Goal: Transaction & Acquisition: Book appointment/travel/reservation

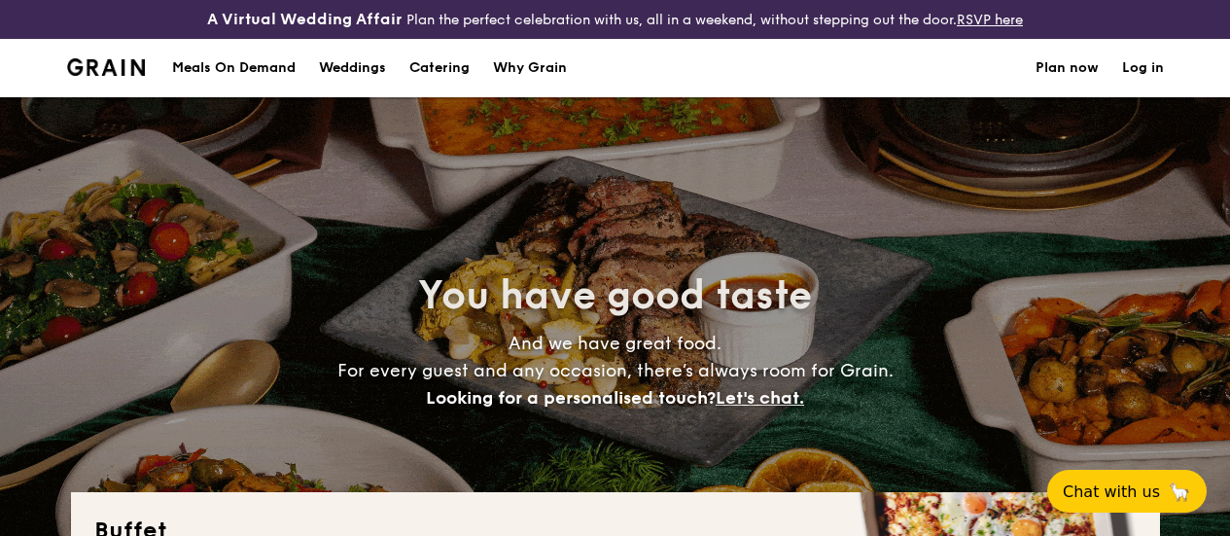
select select
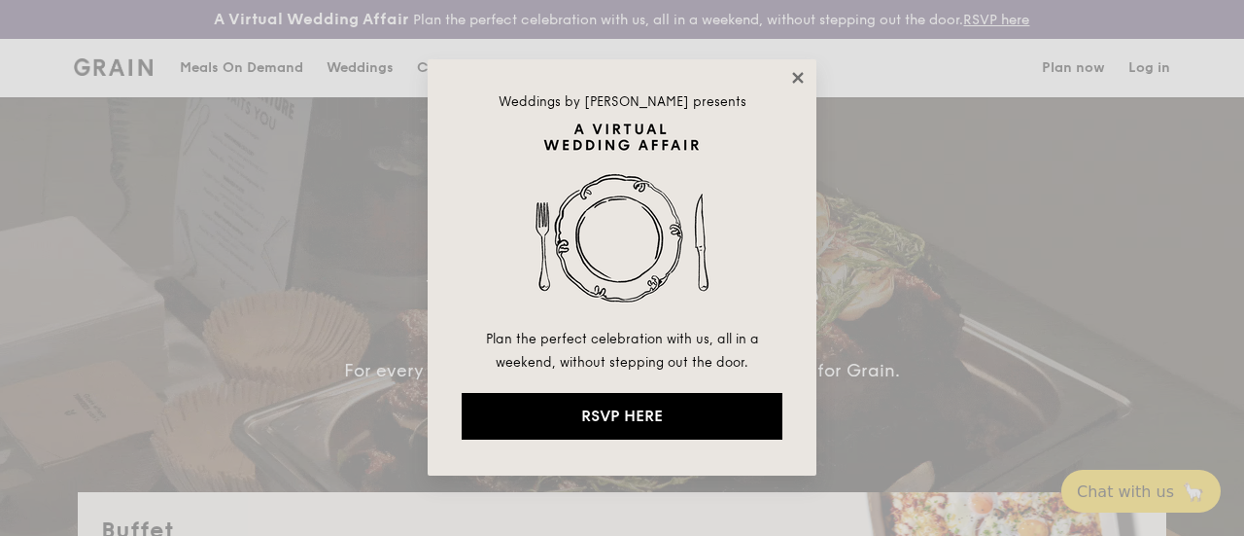
click at [795, 85] on icon at bounding box center [797, 77] width 17 height 17
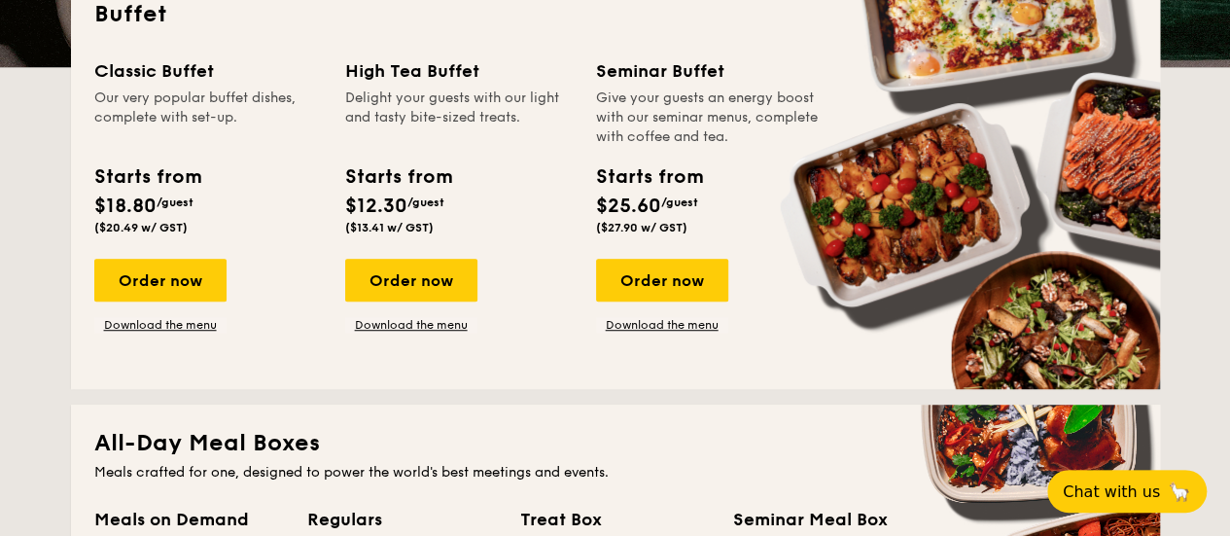
scroll to position [486, 0]
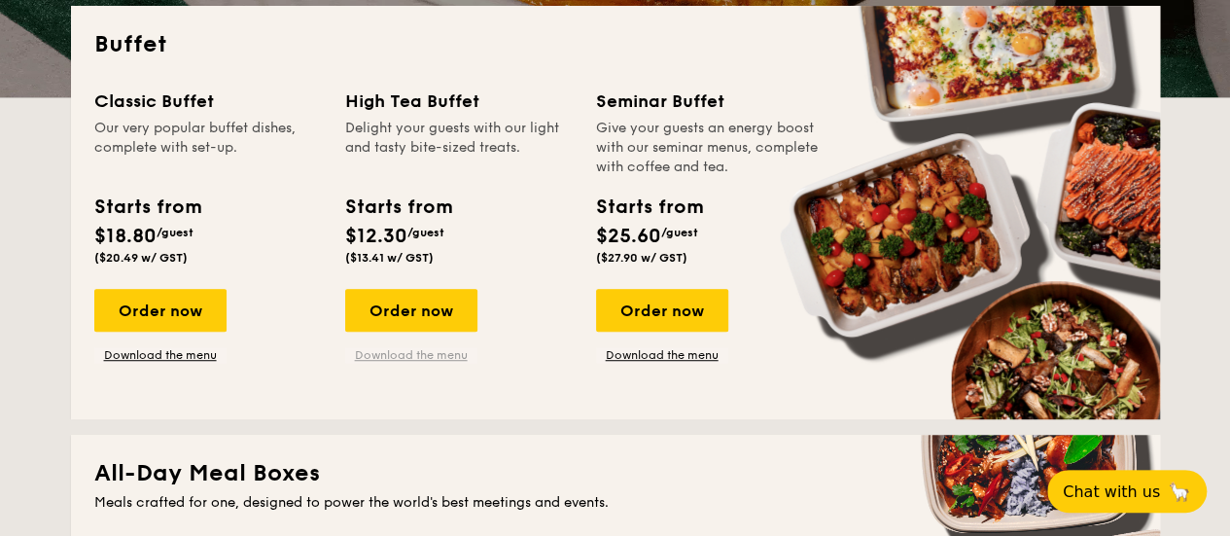
click at [410, 363] on link "Download the menu" at bounding box center [411, 355] width 132 height 16
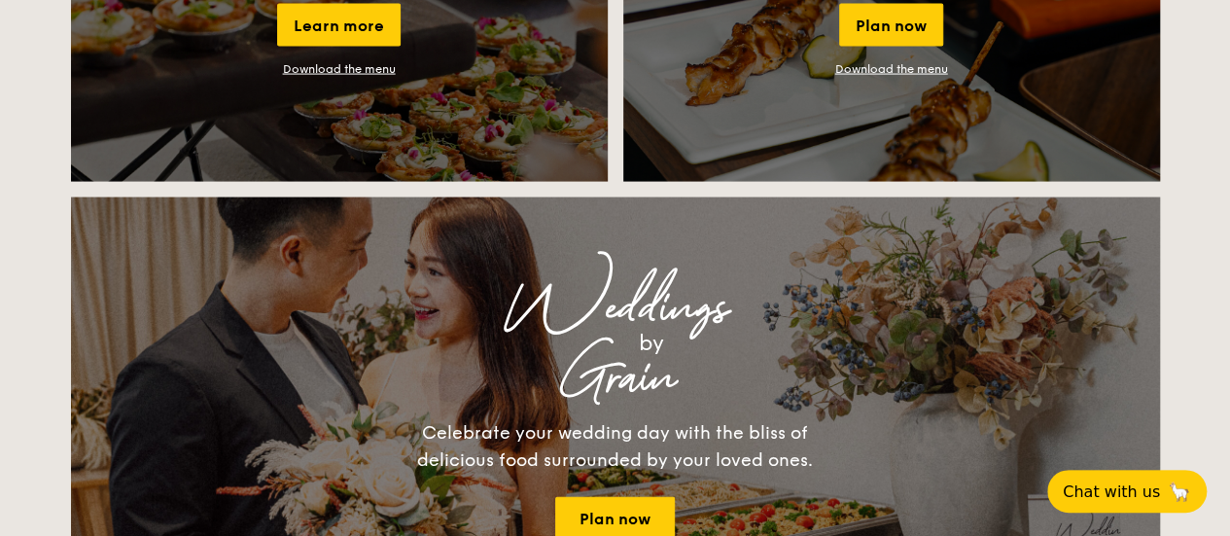
scroll to position [1847, 0]
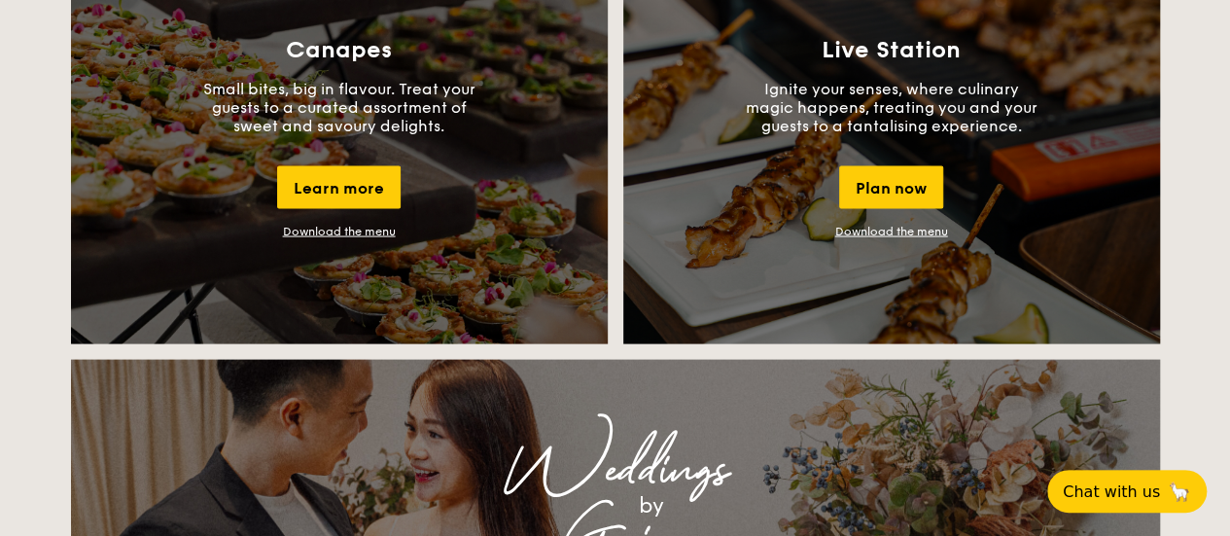
click at [385, 238] on link "Download the menu" at bounding box center [339, 232] width 113 height 14
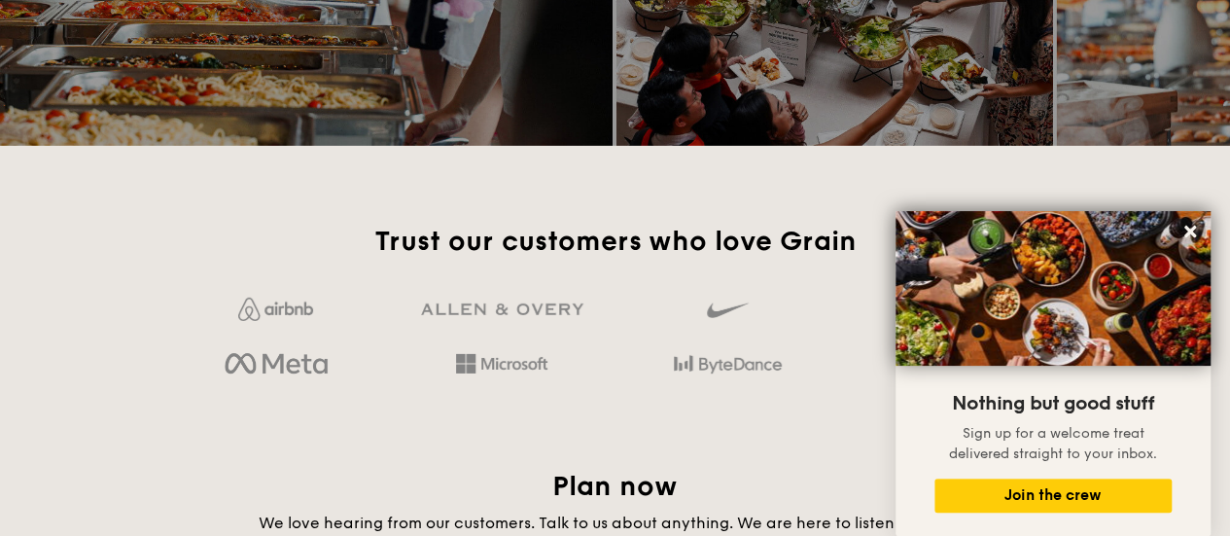
scroll to position [3111, 0]
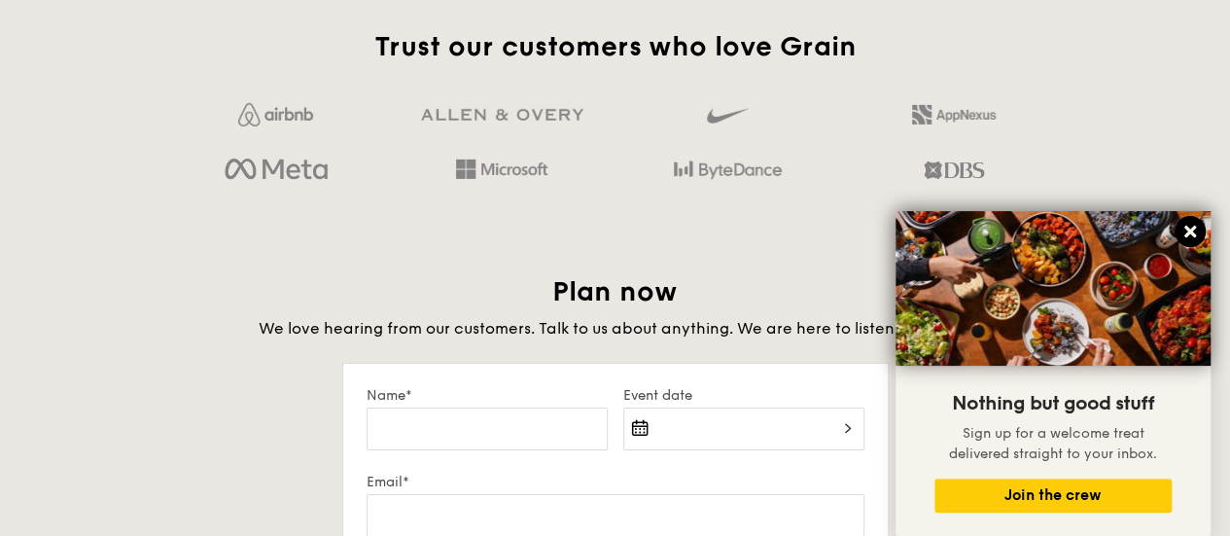
click at [1189, 233] on icon at bounding box center [1190, 232] width 12 height 12
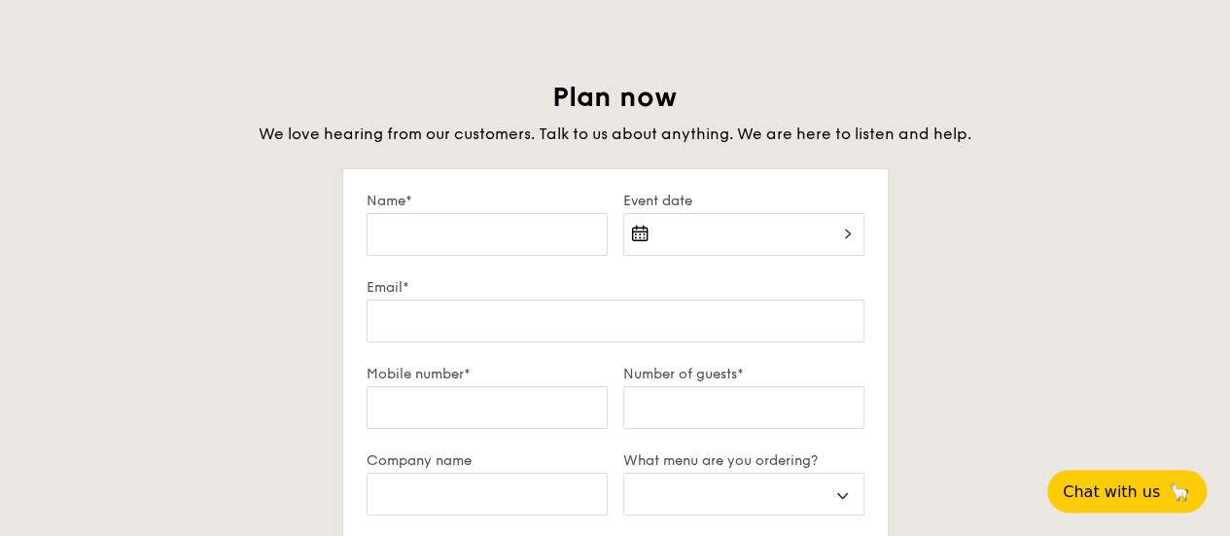
click at [961, 222] on div "Plan now We love hearing from our customers. Talk to us about anything. We are …" at bounding box center [615, 531] width 1089 height 902
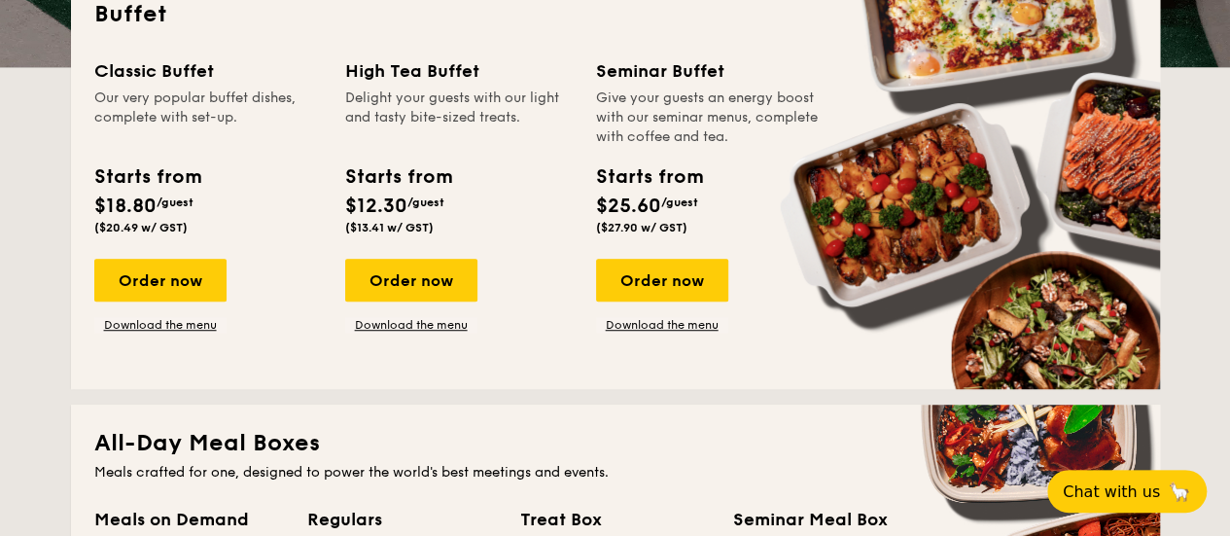
scroll to position [486, 0]
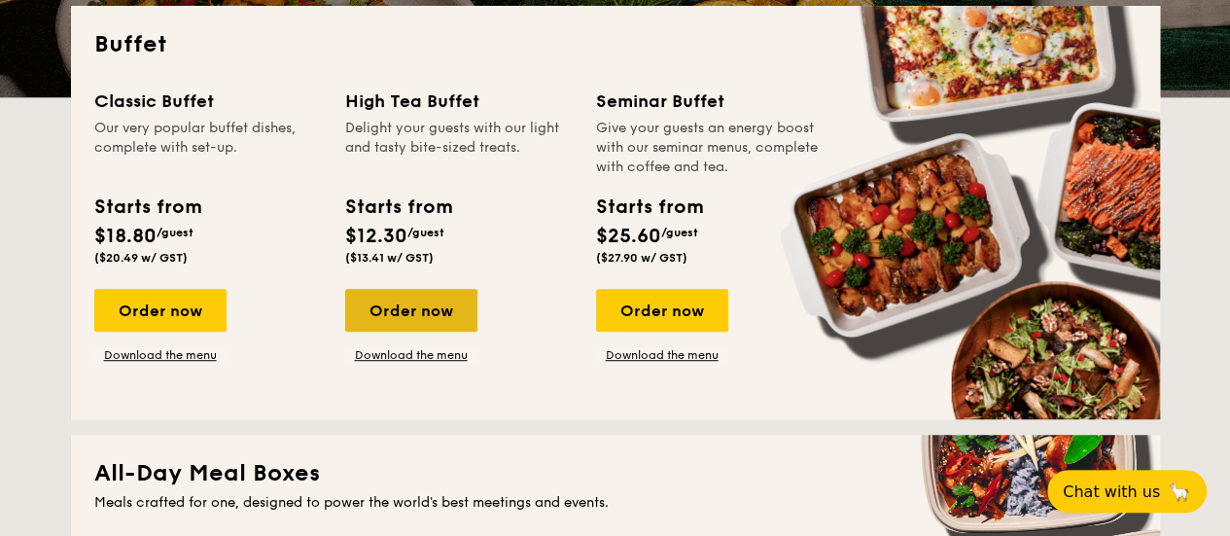
click at [443, 331] on div "Order now" at bounding box center [411, 310] width 132 height 43
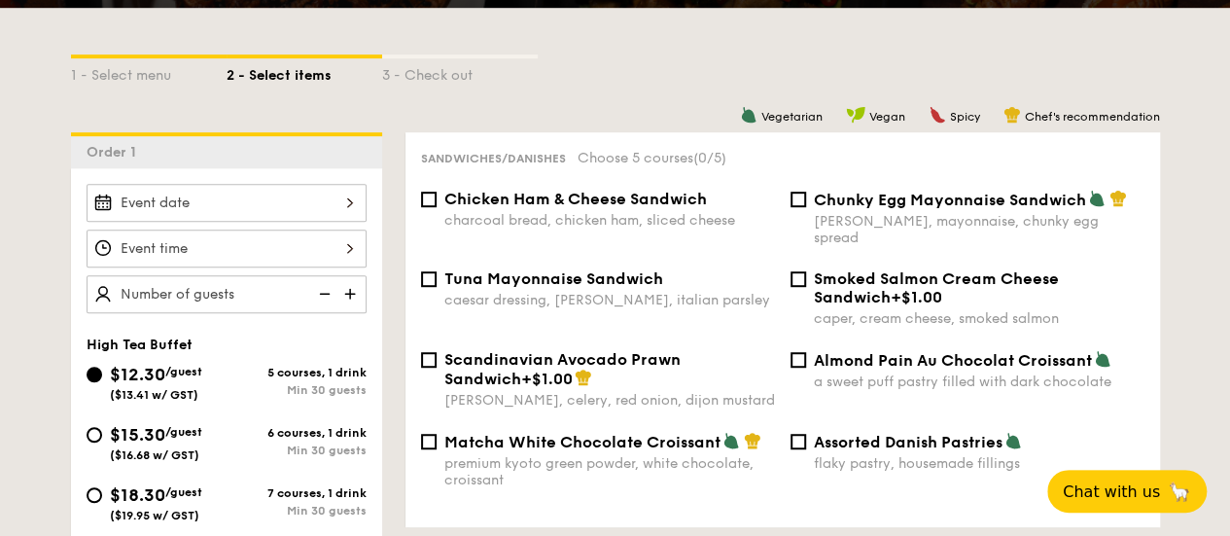
scroll to position [486, 0]
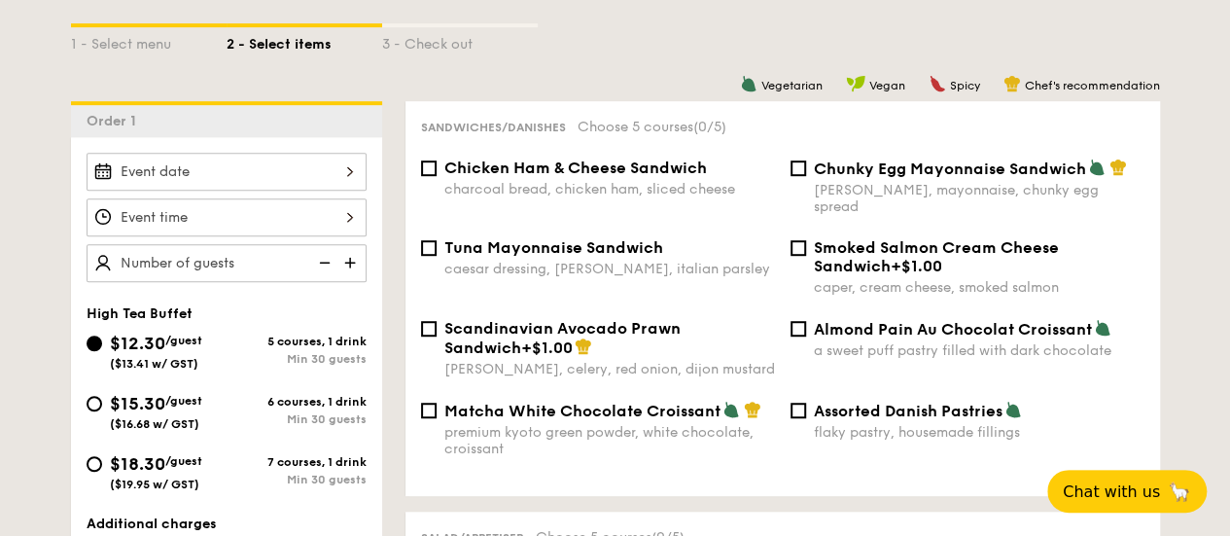
click at [276, 190] on div at bounding box center [227, 172] width 280 height 38
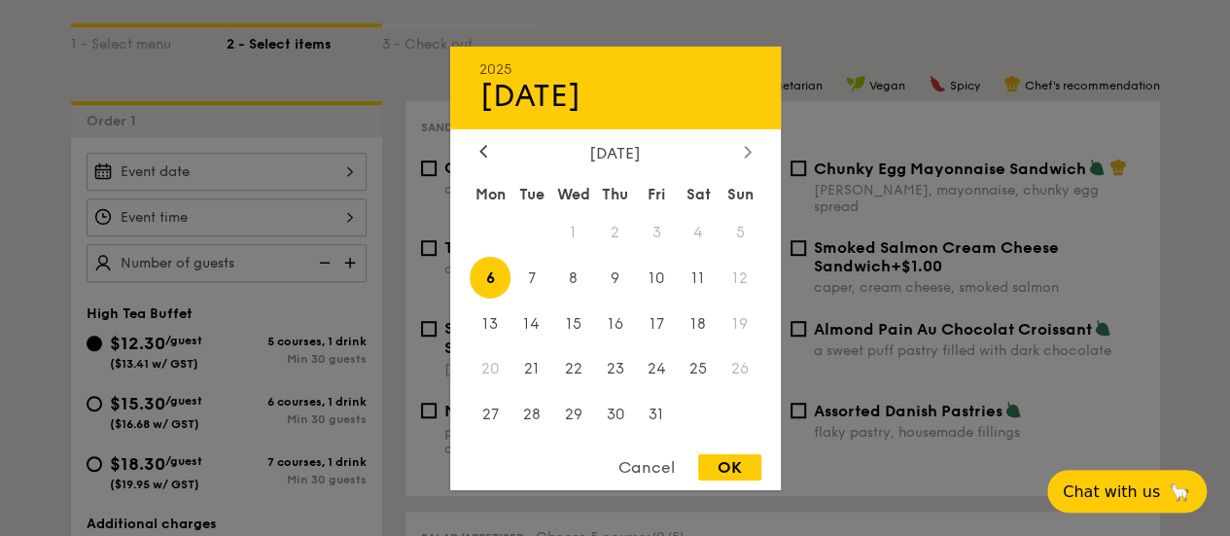
click at [752, 157] on div at bounding box center [747, 152] width 17 height 18
click at [749, 157] on div at bounding box center [747, 152] width 17 height 18
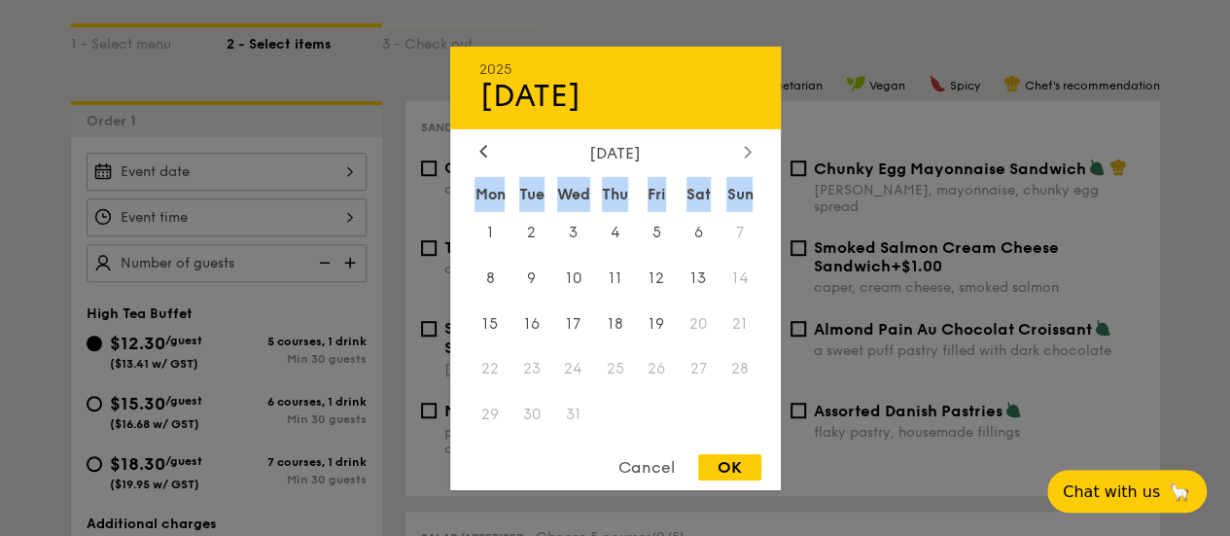
click at [749, 157] on div at bounding box center [747, 152] width 17 height 18
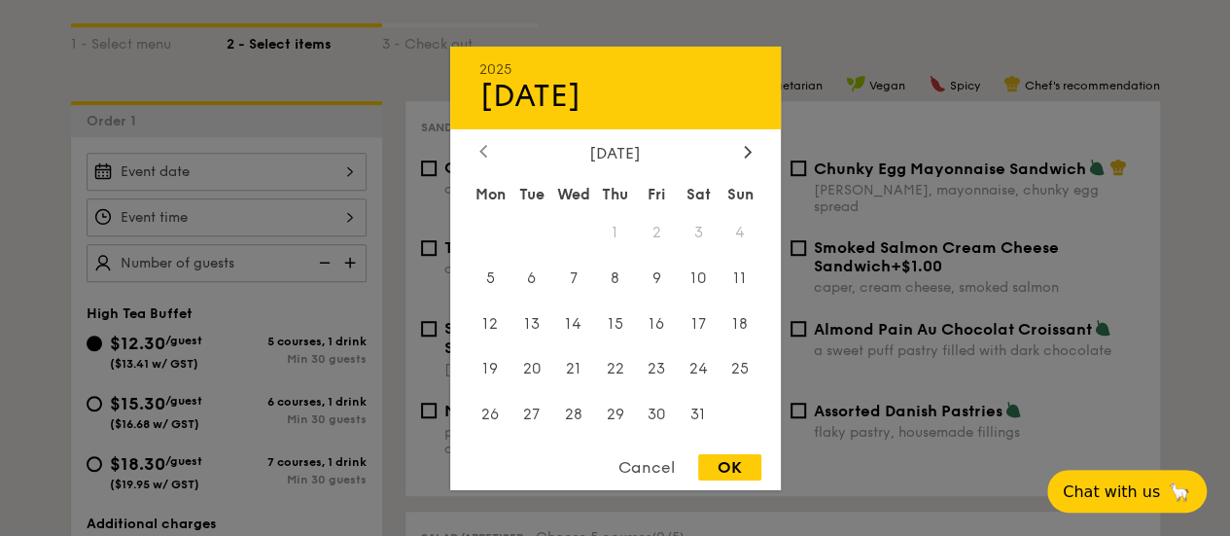
click at [488, 150] on div at bounding box center [482, 152] width 17 height 18
click at [695, 223] on span "6" at bounding box center [699, 232] width 42 height 42
click at [737, 459] on div "OK" at bounding box center [729, 467] width 63 height 26
type input "[DATE]"
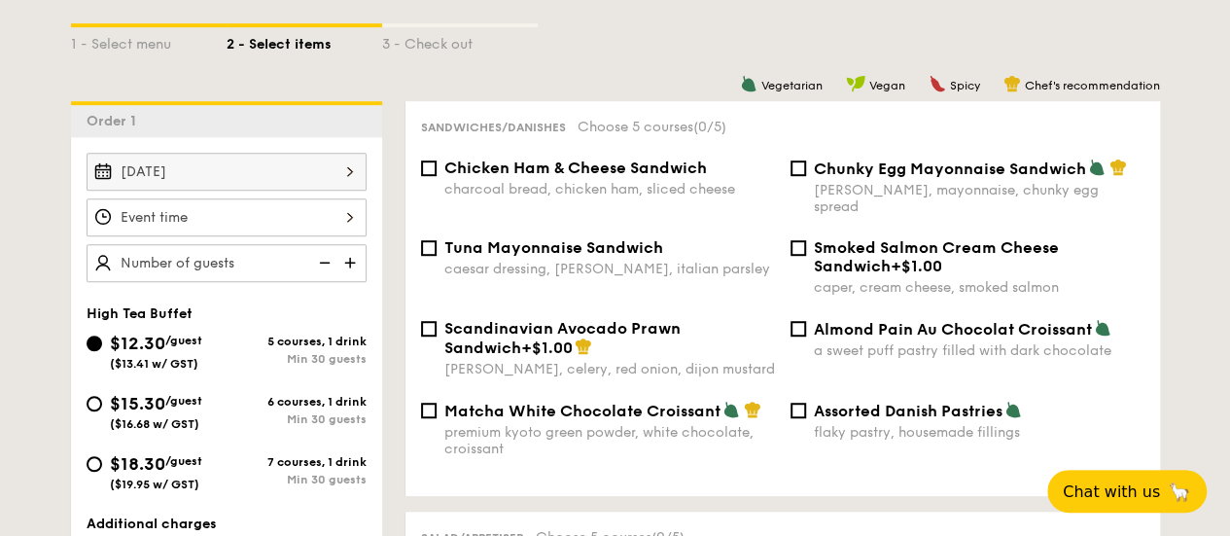
click at [291, 246] on div at bounding box center [615, 268] width 1230 height 536
click at [290, 236] on div at bounding box center [227, 217] width 280 height 38
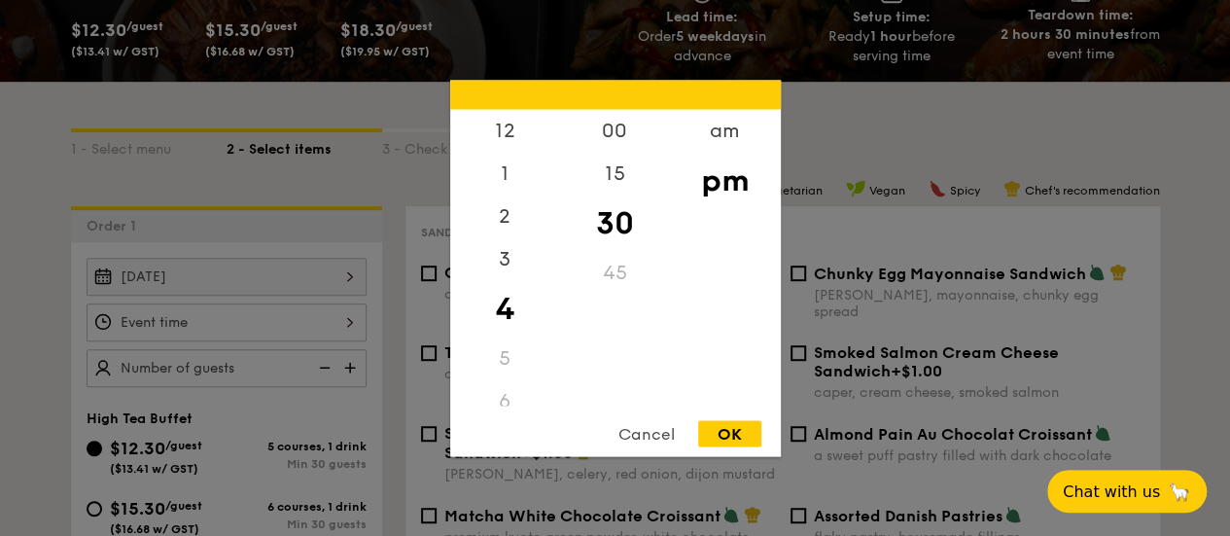
scroll to position [292, 0]
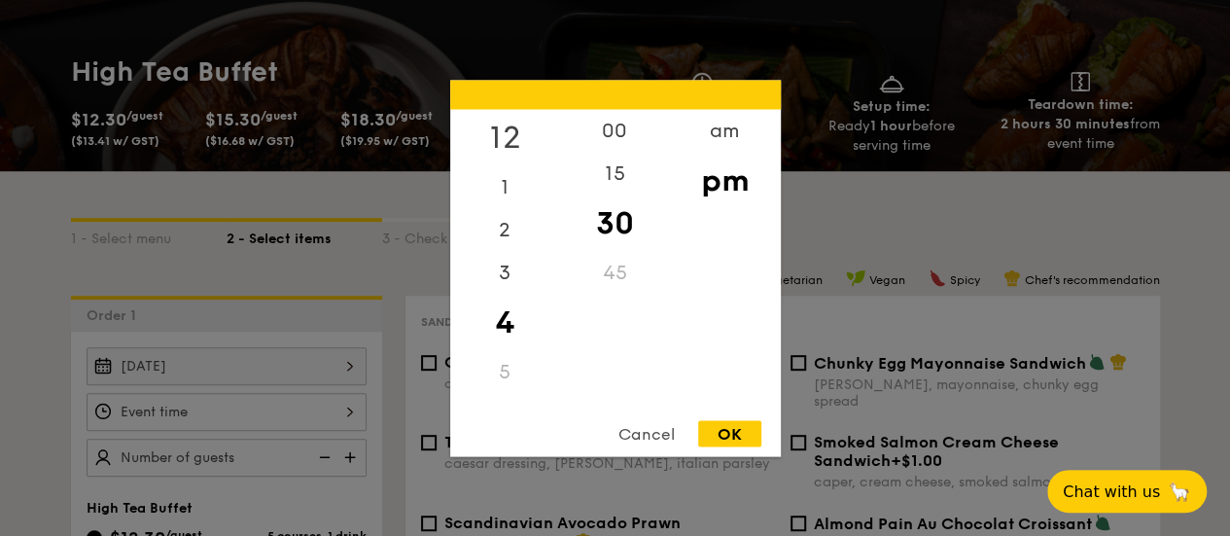
click at [517, 131] on div "12" at bounding box center [505, 137] width 110 height 56
click at [625, 176] on div "15" at bounding box center [615, 180] width 110 height 56
click at [746, 431] on div "OK" at bounding box center [729, 433] width 63 height 26
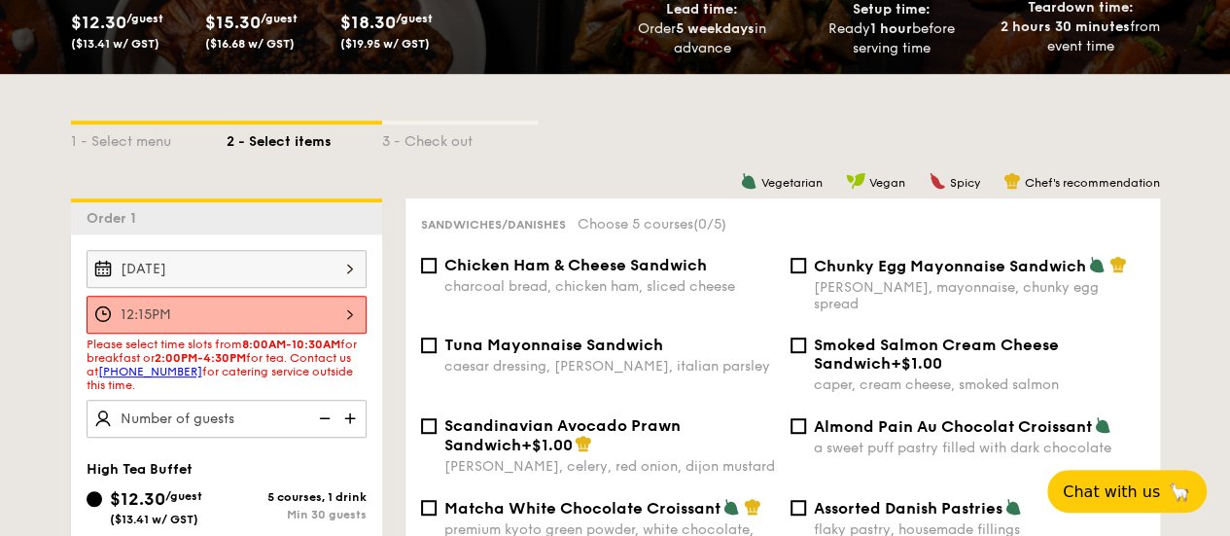
scroll to position [486, 0]
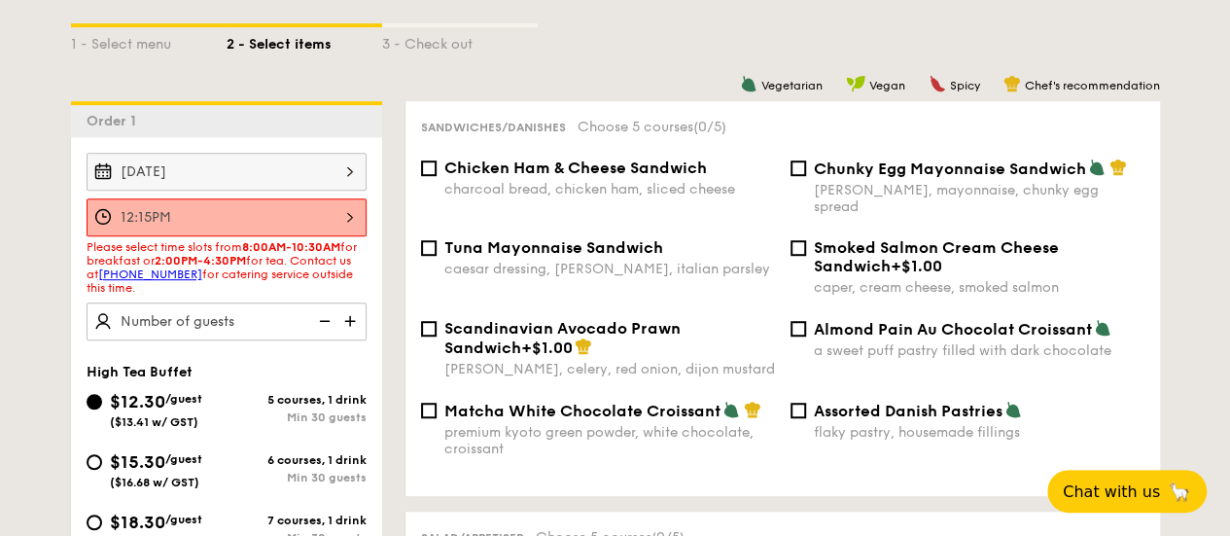
click at [301, 236] on div "12:15PM" at bounding box center [227, 217] width 280 height 38
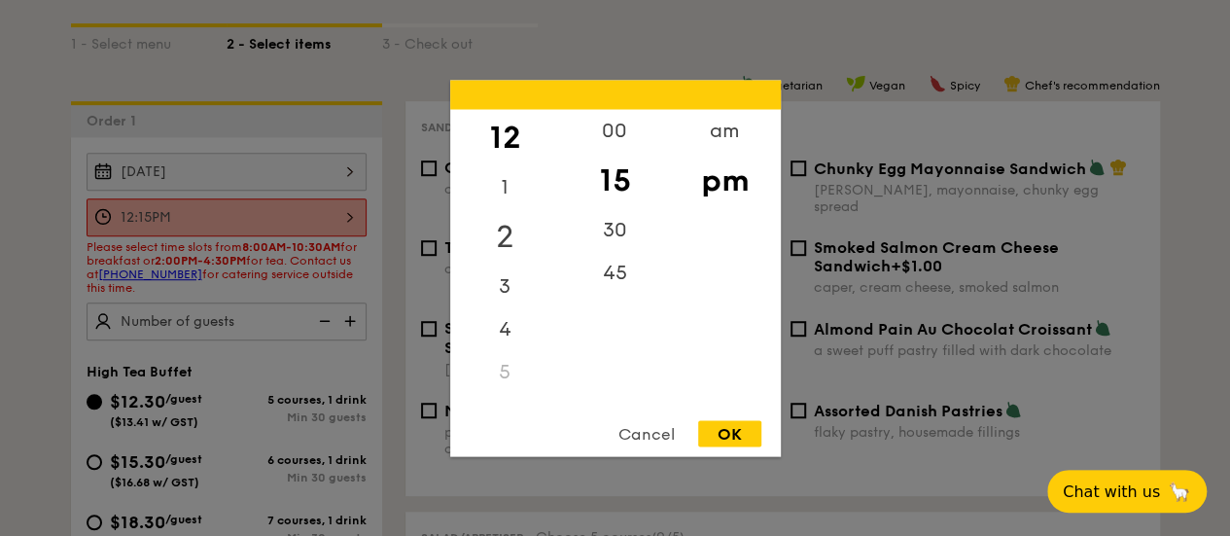
click at [519, 236] on div "2" at bounding box center [505, 236] width 110 height 56
click at [628, 133] on div "00" at bounding box center [615, 137] width 110 height 56
drag, startPoint x: 727, startPoint y: 411, endPoint x: 723, endPoint y: 421, distance: 10.5
click at [724, 421] on div "12 1 2 3 4 5 6 7 8 9 10 11 00 15 30 45 am pm Cancel OK" at bounding box center [615, 268] width 331 height 376
click at [723, 421] on div "OK" at bounding box center [729, 433] width 63 height 26
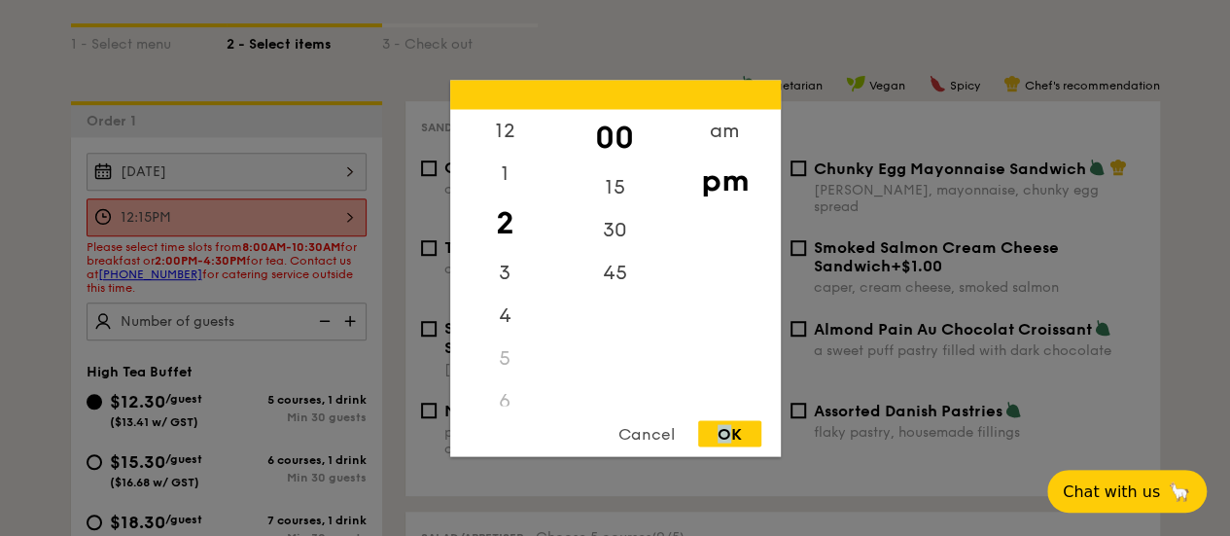
type input "2:00PM"
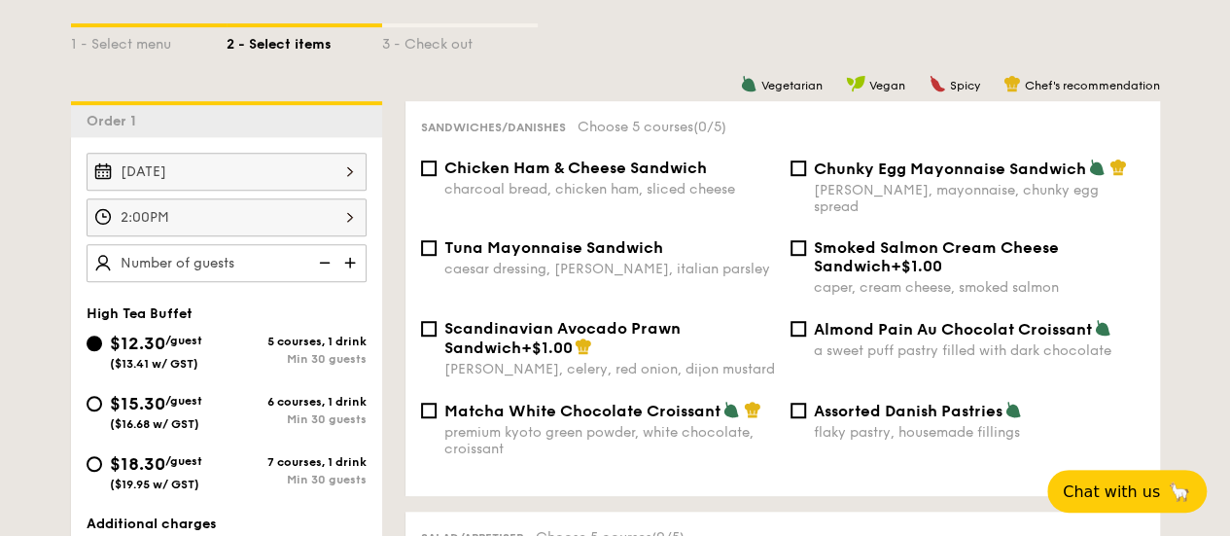
click at [315, 266] on img at bounding box center [322, 262] width 29 height 37
click at [350, 281] on img at bounding box center [351, 262] width 29 height 37
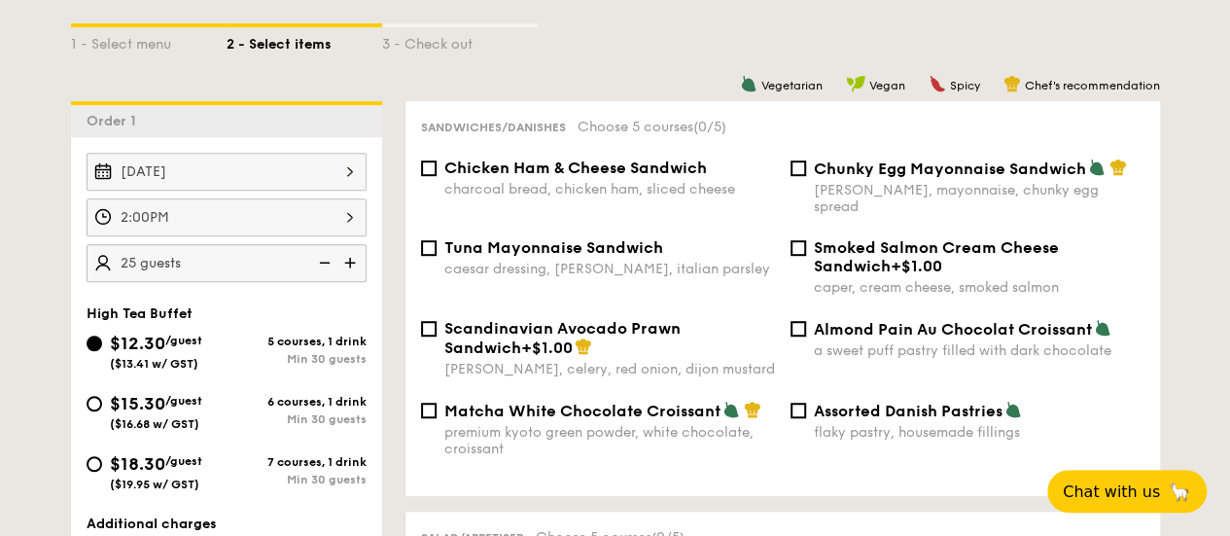
type input "30 guests"
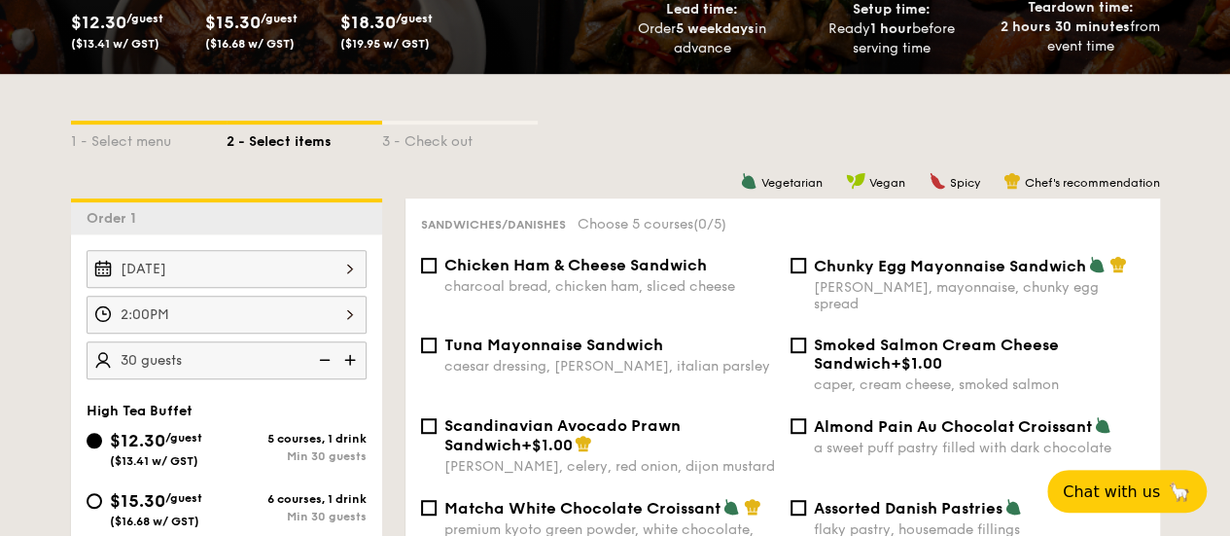
scroll to position [583, 0]
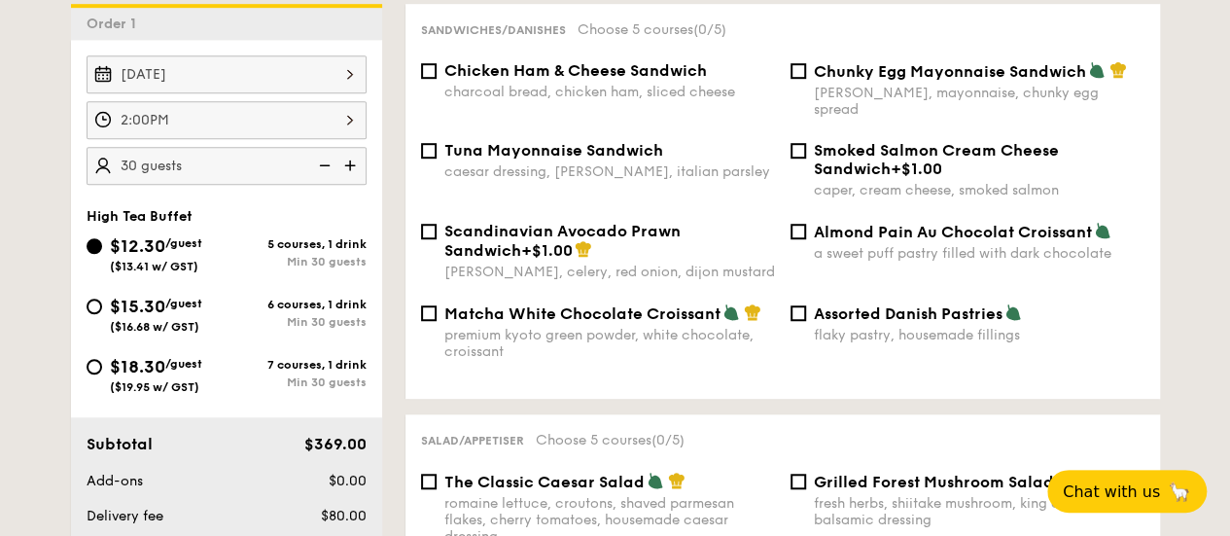
click at [338, 136] on div "2:00PM" at bounding box center [227, 120] width 280 height 38
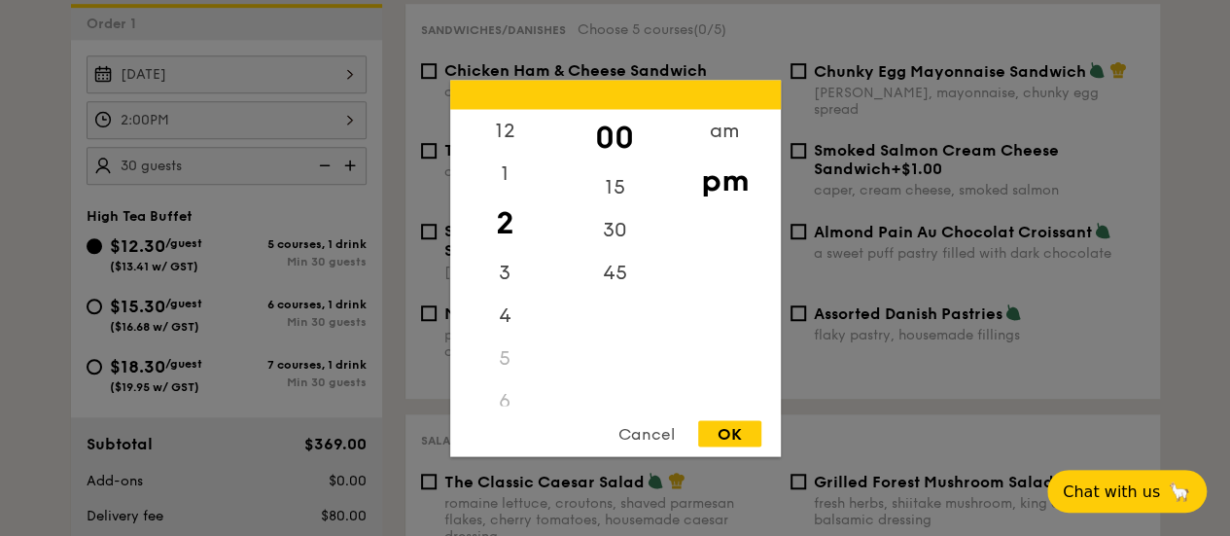
scroll to position [486, 0]
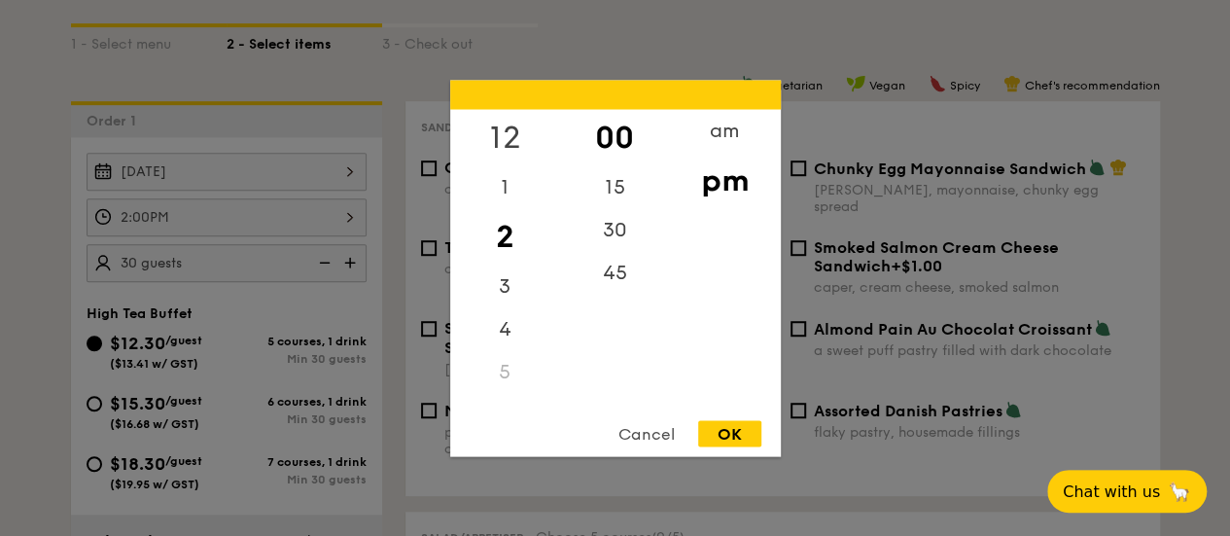
click at [519, 143] on div "12" at bounding box center [505, 137] width 110 height 56
click at [604, 182] on div "15" at bounding box center [615, 193] width 110 height 56
click at [740, 434] on div "OK" at bounding box center [729, 433] width 63 height 26
type input "12:15PM"
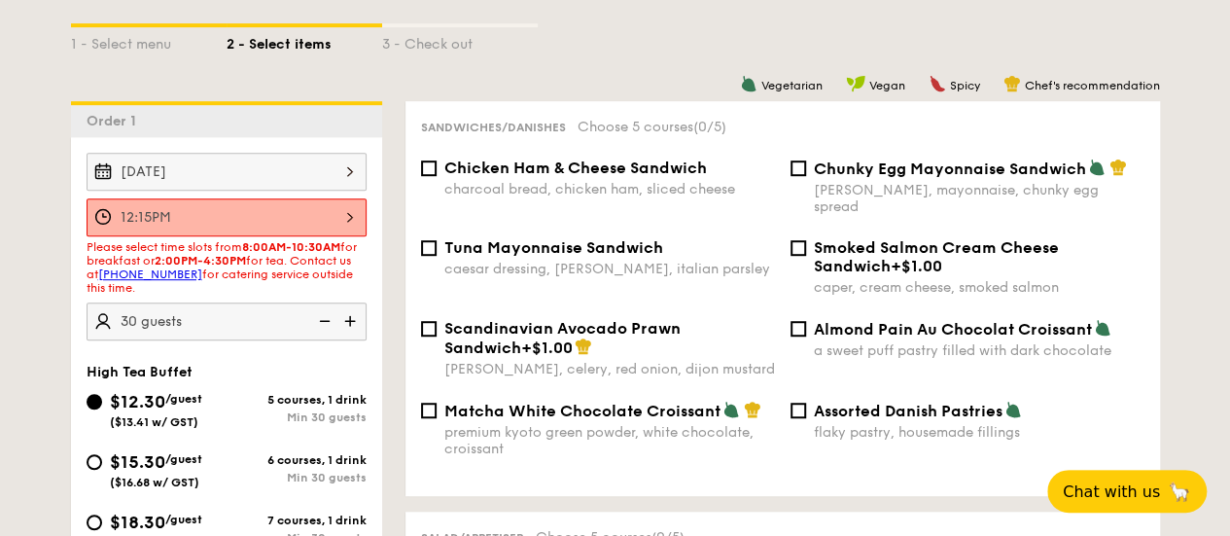
click at [191, 281] on link "[PHONE_NUMBER]" at bounding box center [150, 274] width 104 height 14
